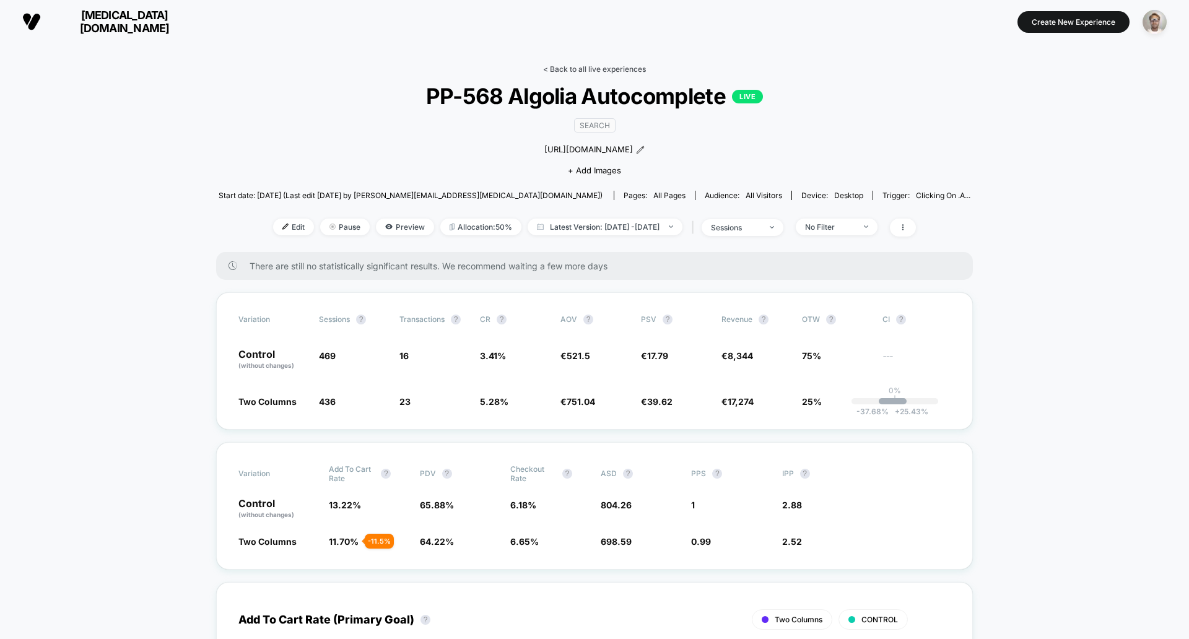
click at [560, 67] on link "< Back to all live experiences" at bounding box center [594, 68] width 103 height 9
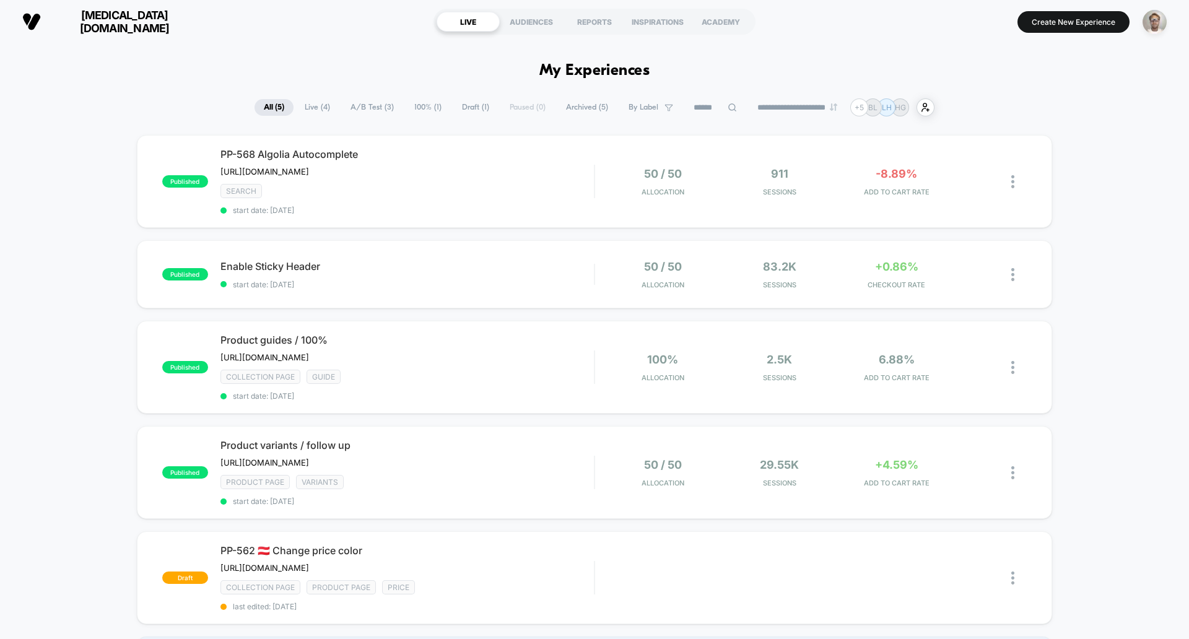
click at [511, 310] on div "published PP-568 Algolia Autocomplete [URL][DOMAIN_NAME] Click to edit experien…" at bounding box center [594, 410] width 1189 height 551
click at [515, 298] on div "published Enable Sticky Header start date: [DATE] 50 / 50 Allocation 83.2k Sess…" at bounding box center [594, 274] width 915 height 68
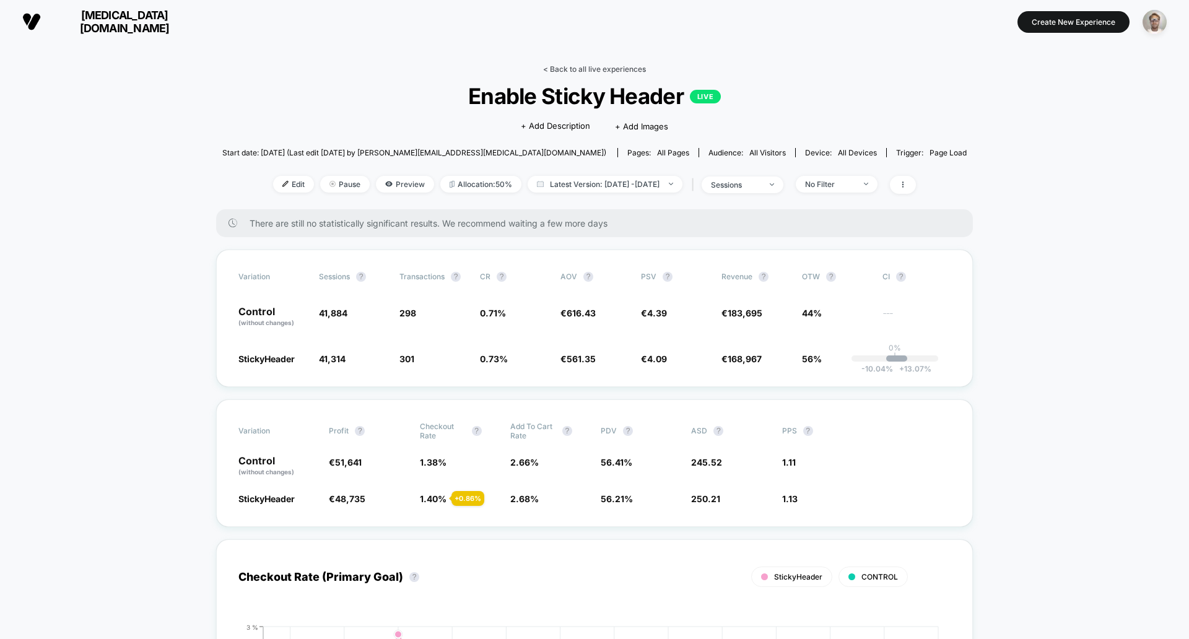
click at [585, 69] on link "< Back to all live experiences" at bounding box center [594, 68] width 103 height 9
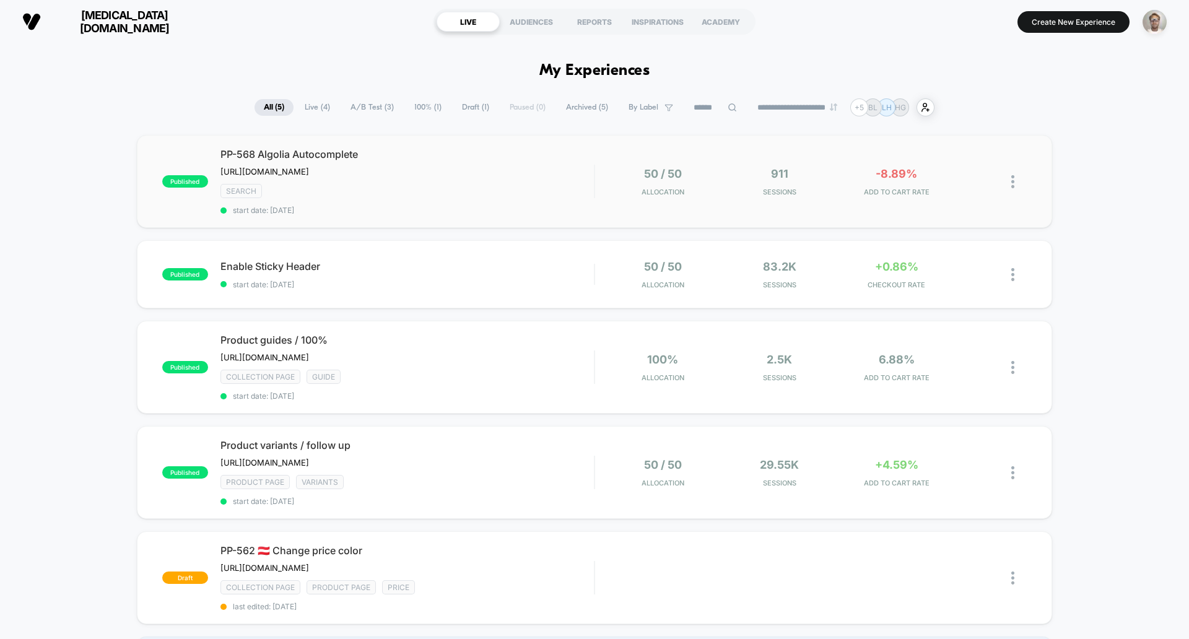
click at [561, 215] on div "published PP-568 Algolia Autocomplete [URL][DOMAIN_NAME] Click to edit experien…" at bounding box center [594, 181] width 915 height 93
